Goal: Task Accomplishment & Management: Use online tool/utility

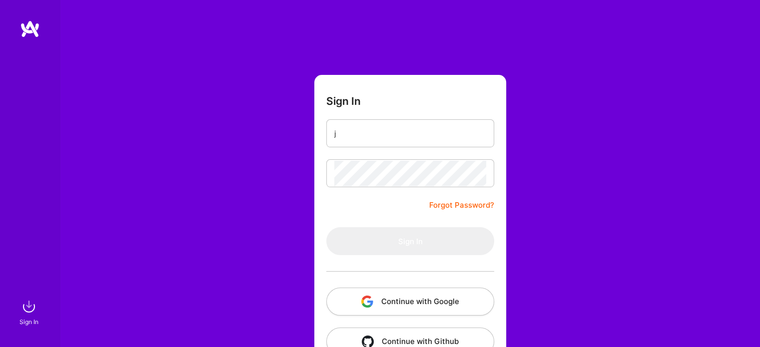
drag, startPoint x: 0, startPoint y: 0, endPoint x: 386, endPoint y: 140, distance: 410.7
click at [386, 140] on input "j" at bounding box center [410, 133] width 152 height 25
type input "[EMAIL_ADDRESS][DOMAIN_NAME]"
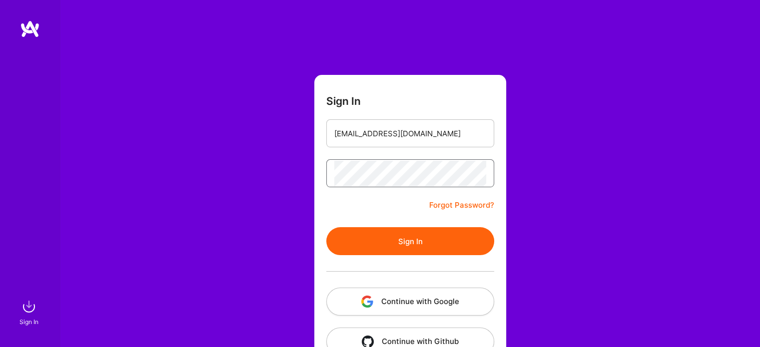
click at [326, 227] on button "Sign In" at bounding box center [410, 241] width 168 height 28
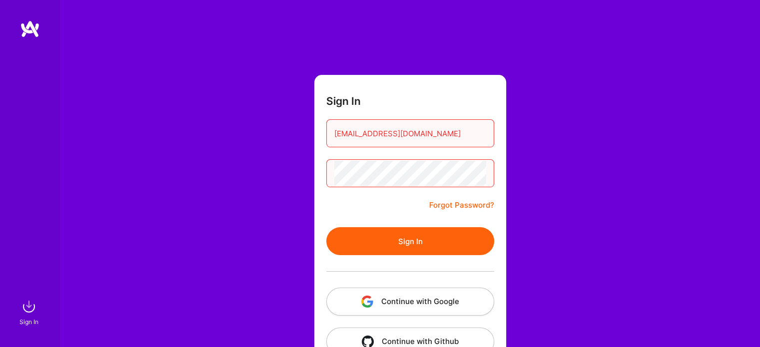
click at [394, 237] on button "Sign In" at bounding box center [410, 241] width 168 height 28
click at [326, 227] on button "Sign In" at bounding box center [410, 241] width 168 height 28
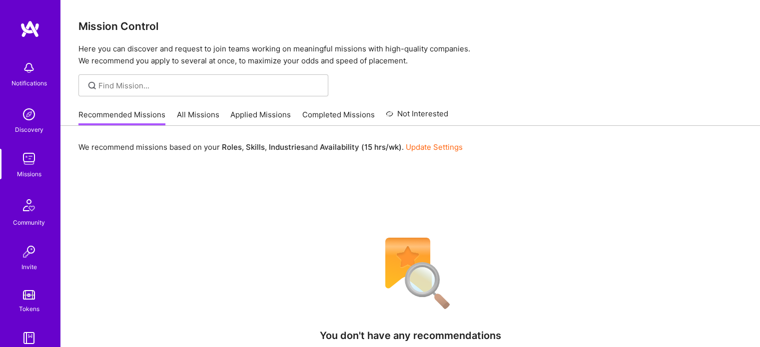
scroll to position [99, 0]
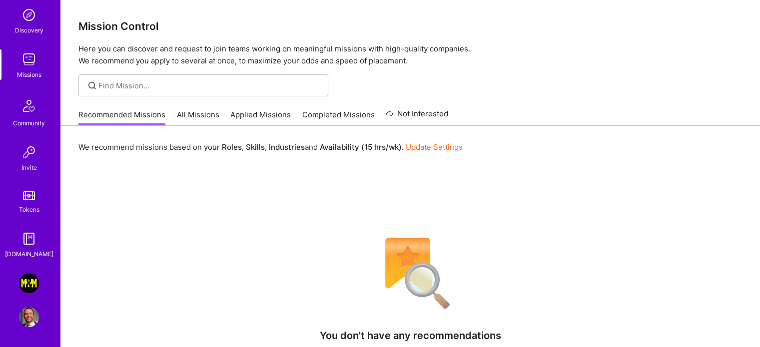
click at [23, 290] on img at bounding box center [29, 283] width 20 height 20
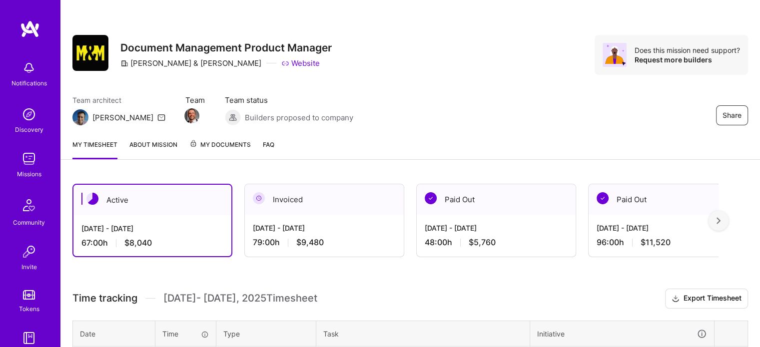
click at [645, 33] on div "Share Document Management Product Manager [PERSON_NAME] & [PERSON_NAME] Website…" at bounding box center [409, 65] width 699 height 131
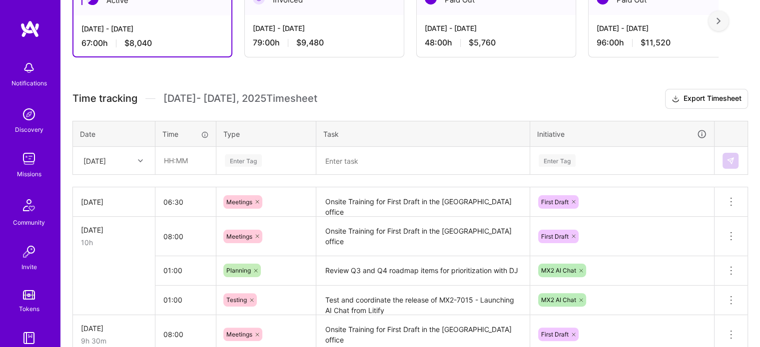
scroll to position [206, 0]
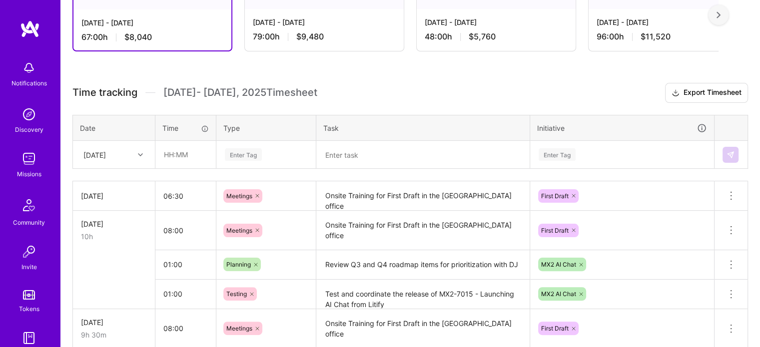
click at [127, 160] on div "[DATE]" at bounding box center [105, 154] width 55 height 16
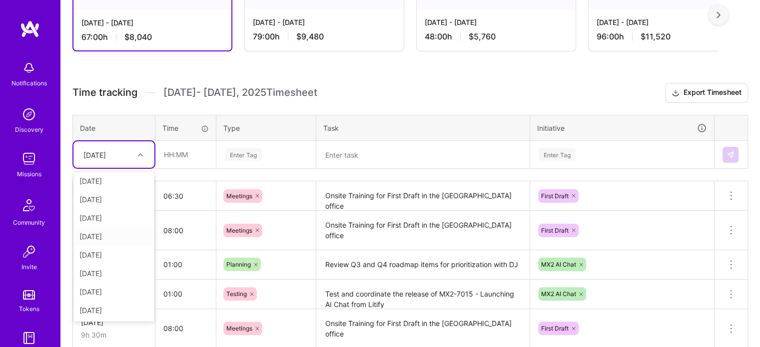
scroll to position [57, 0]
click at [110, 308] on div "[DATE]" at bounding box center [113, 310] width 81 height 18
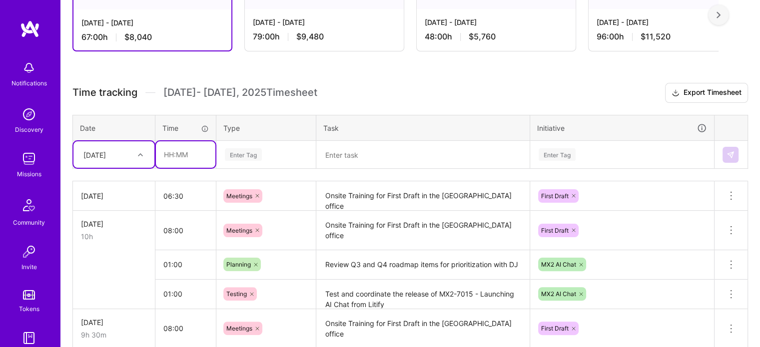
click at [180, 155] on input "text" at bounding box center [185, 154] width 59 height 26
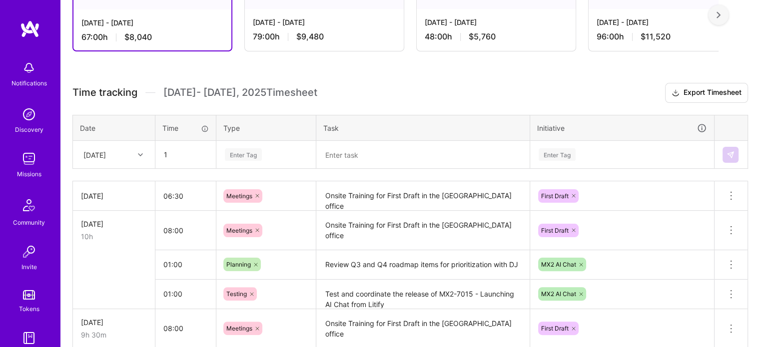
type input "01:00"
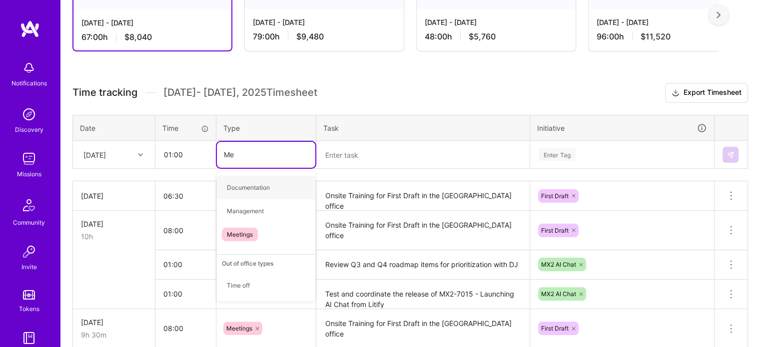
type input "Mee"
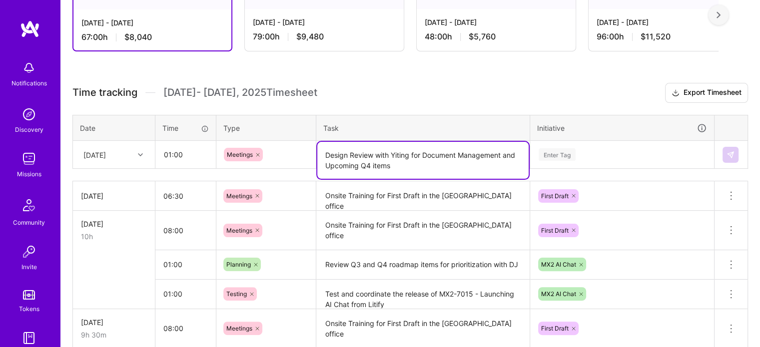
type textarea "Design Review with Yiting for Document Management and Upcoming Q4 items"
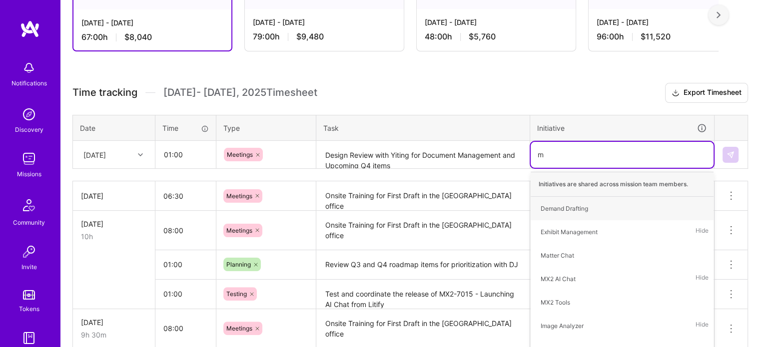
type input "mx"
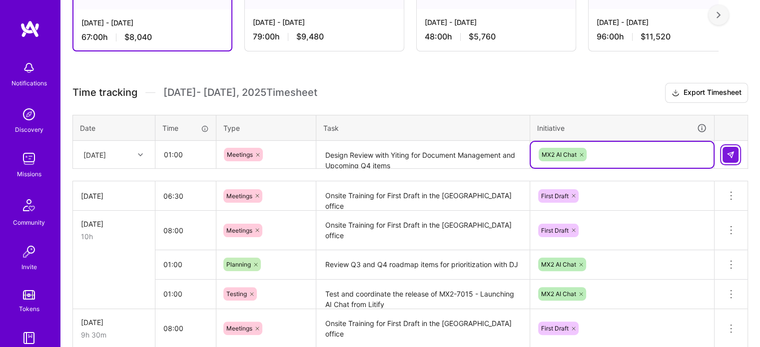
click at [734, 157] on button at bounding box center [730, 155] width 16 height 16
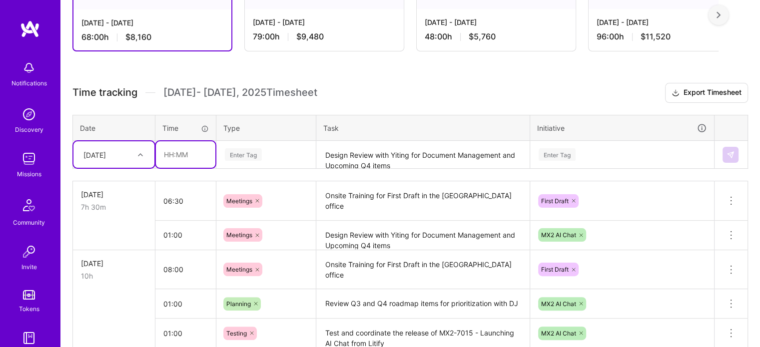
click at [176, 150] on input "text" at bounding box center [185, 154] width 59 height 26
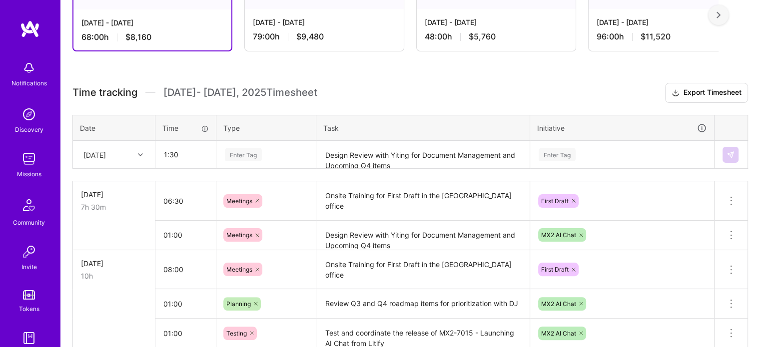
type input "01:30"
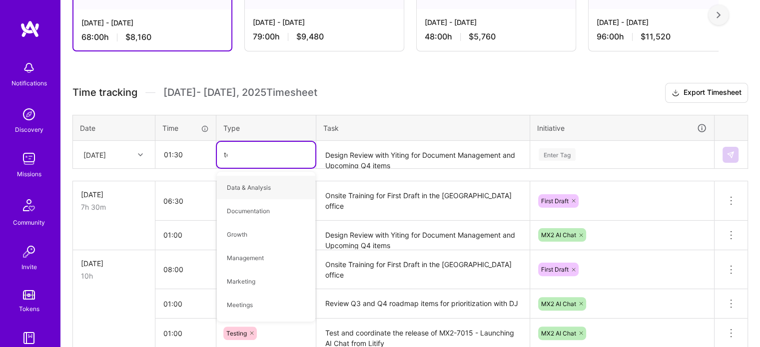
type input "tes"
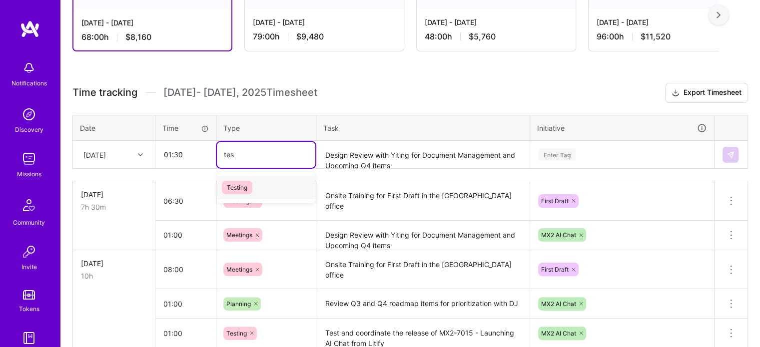
click at [234, 188] on span "Testing" at bounding box center [237, 187] width 30 height 13
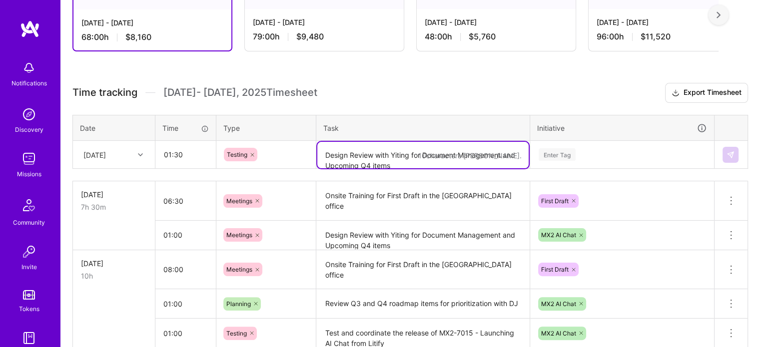
click at [351, 147] on textarea "Design Review with Yiting for Document Management and Upcoming Q4 items" at bounding box center [422, 155] width 211 height 26
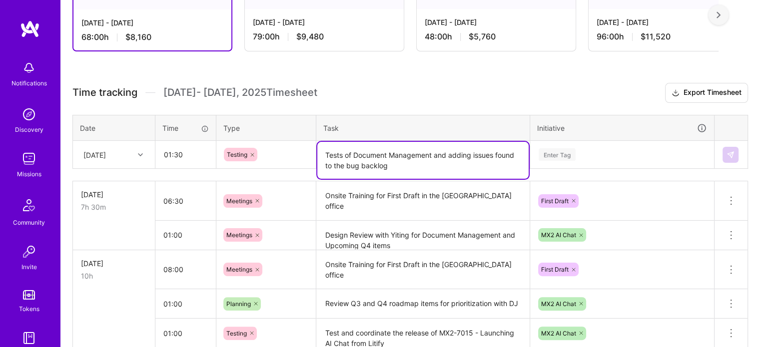
type textarea "Tests of Document Management and adding issues found to the bug backlog"
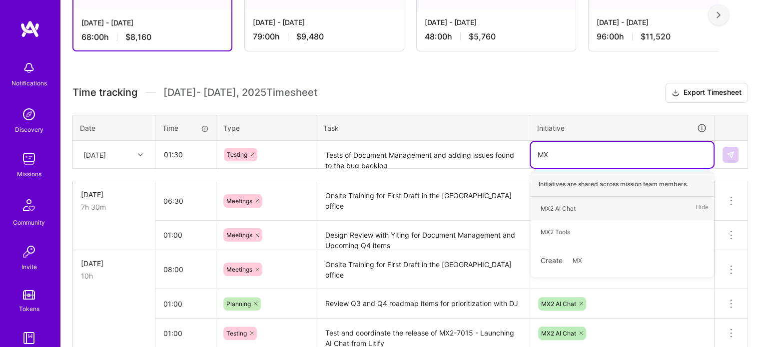
type input "MX2"
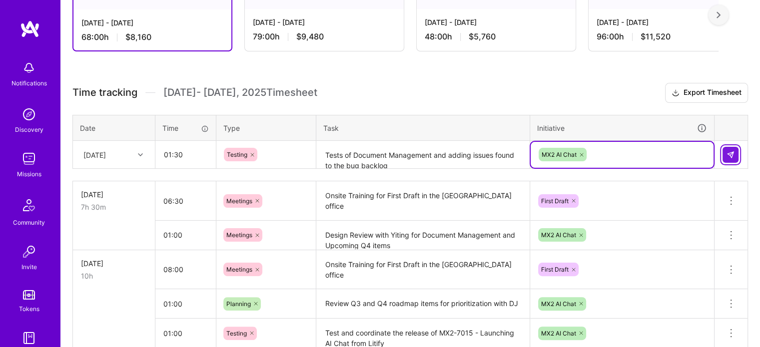
click at [735, 147] on button at bounding box center [730, 155] width 16 height 16
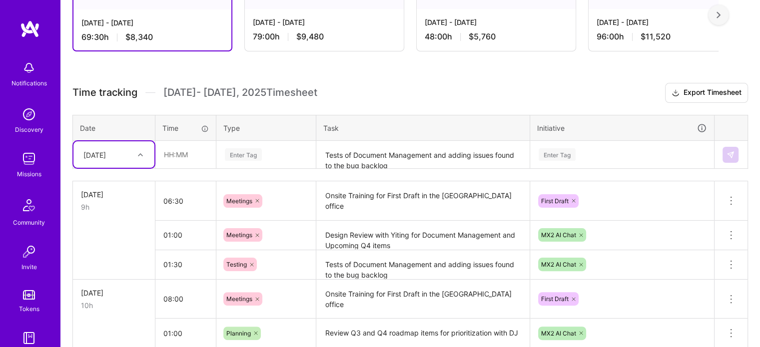
click at [116, 159] on div "[DATE]" at bounding box center [105, 154] width 55 height 16
click at [100, 307] on div "[DATE]" at bounding box center [113, 310] width 81 height 18
click at [186, 158] on input "text" at bounding box center [185, 154] width 59 height 26
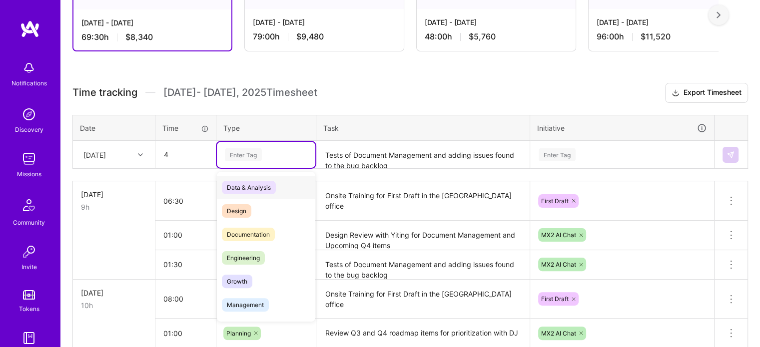
type input "04:00"
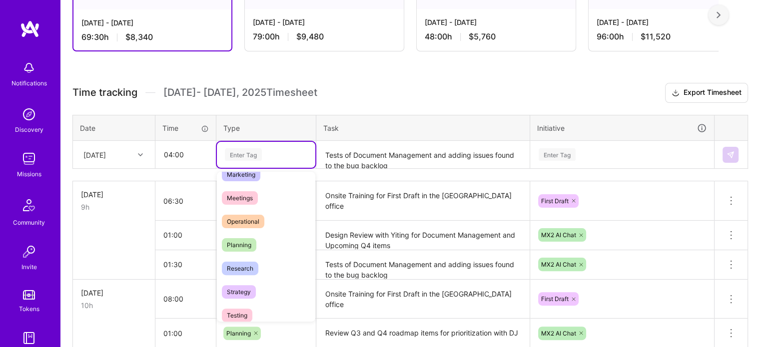
scroll to position [155, 0]
click at [251, 257] on div "Research" at bounding box center [266, 267] width 98 height 23
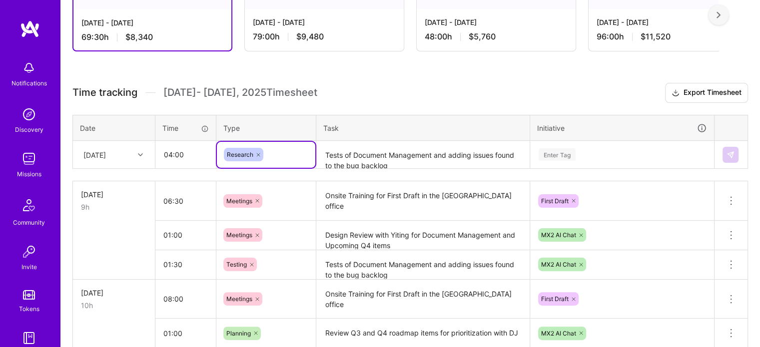
click at [361, 150] on textarea "Tests of Document Management and adding issues found to the bug backlog" at bounding box center [422, 155] width 211 height 26
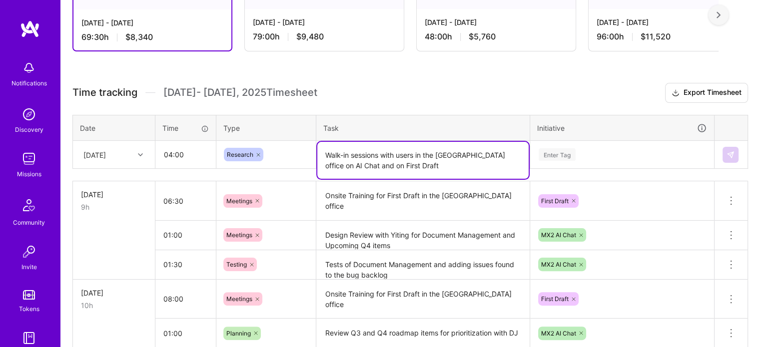
type textarea "Walk-in sessions with users in the Tampa office on AI Chat and on First Draft"
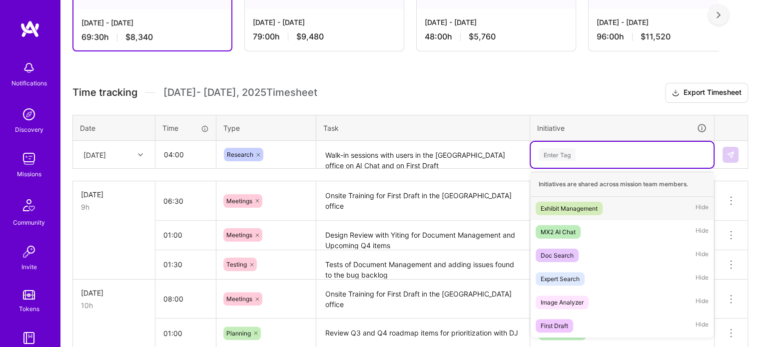
click at [573, 146] on div "Enter Tag" at bounding box center [621, 155] width 183 height 26
click at [551, 230] on div "MX2 AI Chat" at bounding box center [557, 232] width 35 height 10
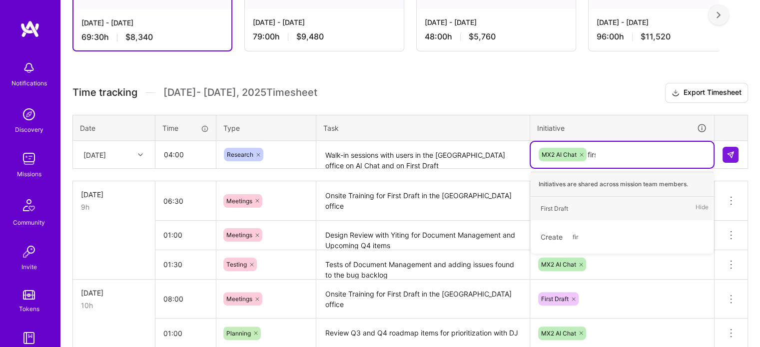
type input "first"
click at [556, 206] on div "First Draft" at bounding box center [553, 208] width 27 height 10
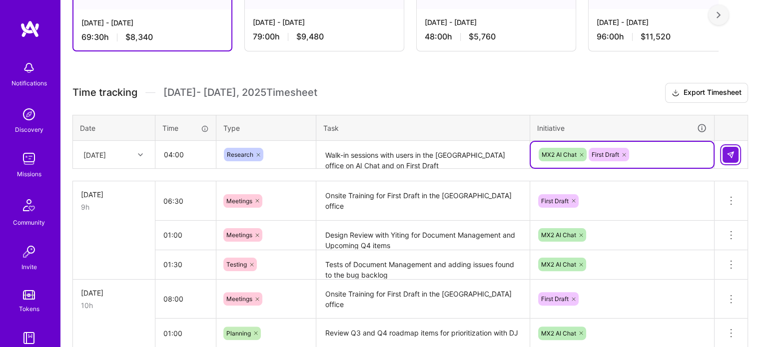
click at [729, 157] on button at bounding box center [730, 155] width 16 height 16
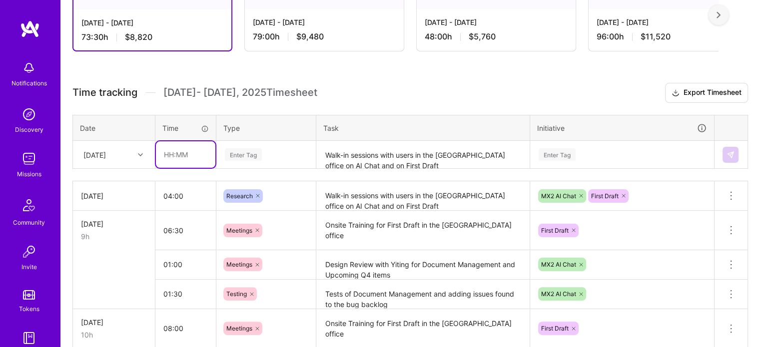
click at [178, 145] on input "text" at bounding box center [185, 154] width 59 height 26
type input "03:00"
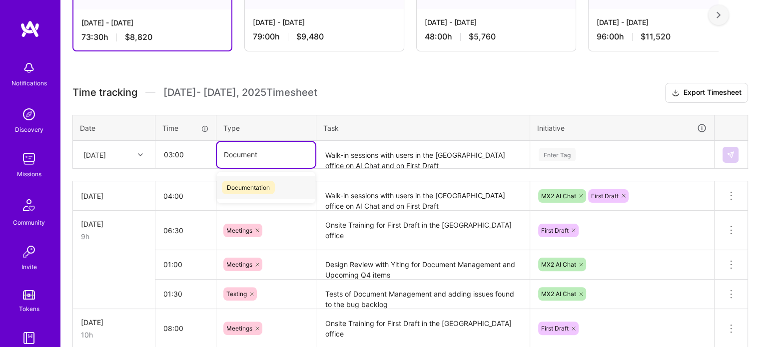
type input "Document"
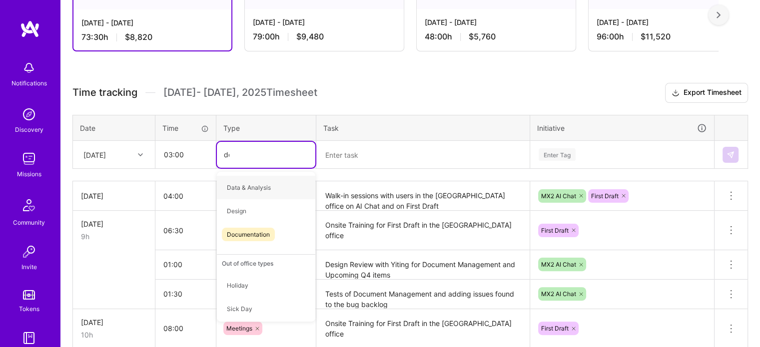
type input "doc"
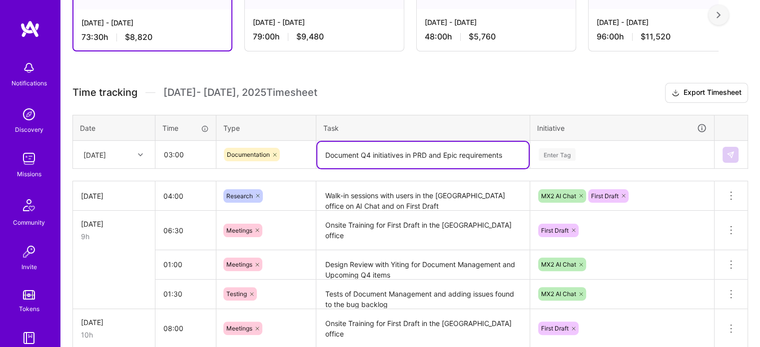
type textarea "Document Q4 initiatives in PRD and Epic requirements"
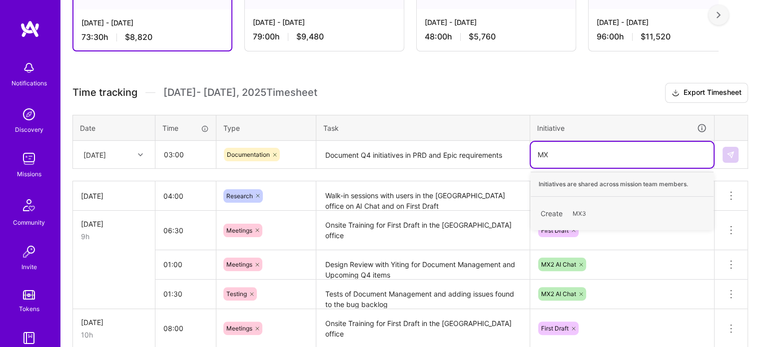
type input "MX2"
click at [563, 204] on div "MX2 AI Chat" at bounding box center [557, 208] width 35 height 10
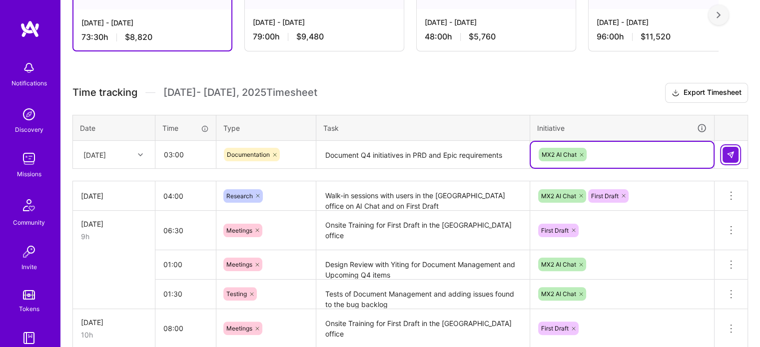
click at [723, 151] on button at bounding box center [730, 155] width 16 height 16
